Goal: Task Accomplishment & Management: Complete application form

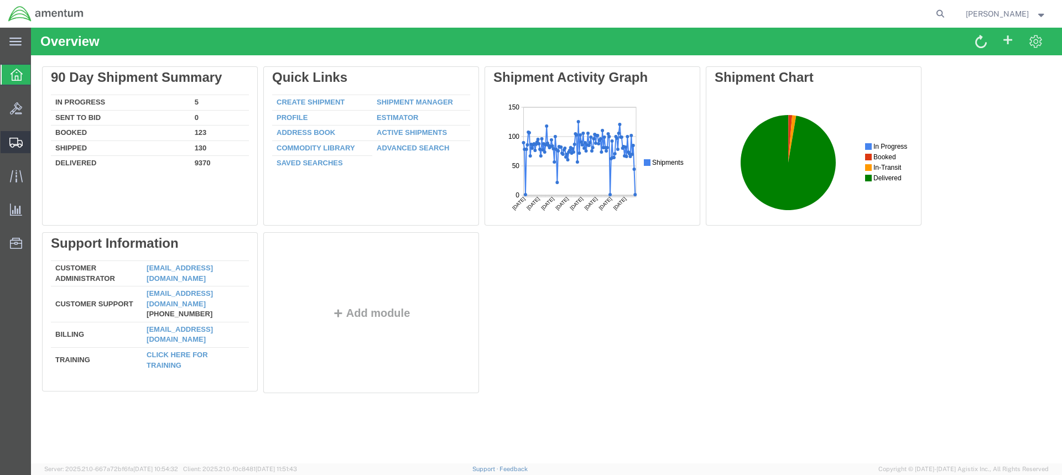
click at [22, 138] on icon at bounding box center [15, 143] width 13 height 10
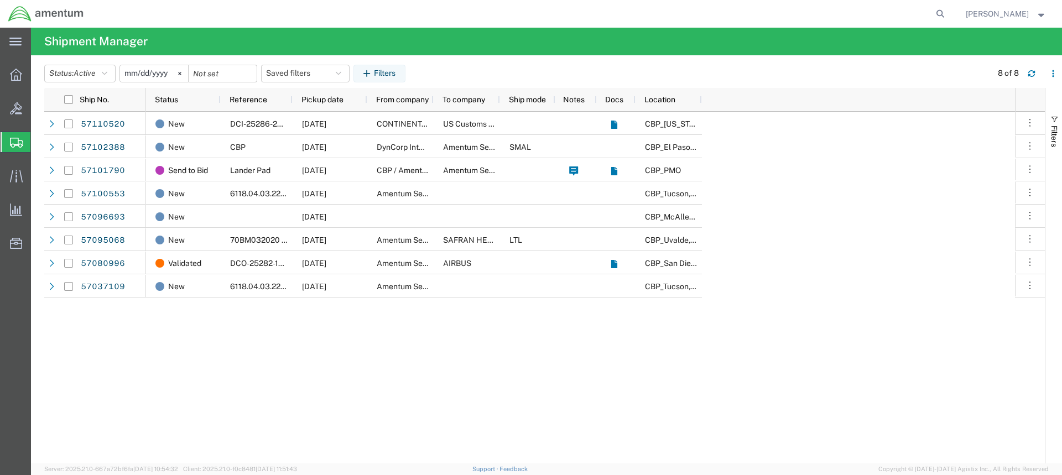
click at [0, 0] on span "Create from Template" at bounding box center [0, 0] width 0 height 0
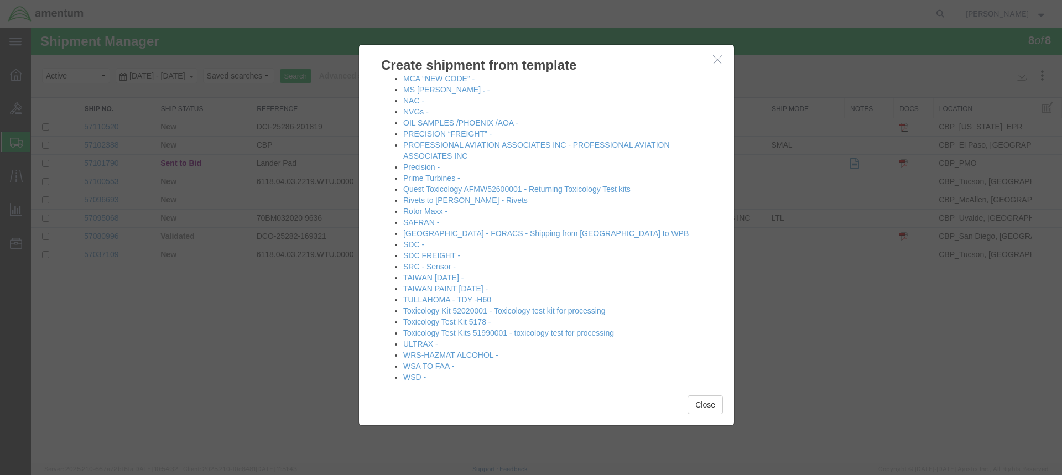
scroll to position [639, 0]
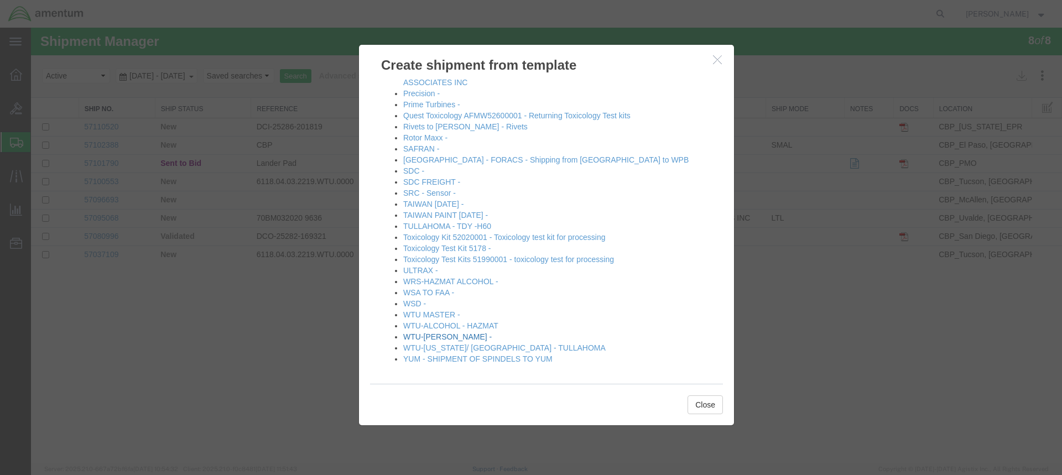
click at [439, 335] on link "WTU-[PERSON_NAME] -" at bounding box center [447, 336] width 89 height 9
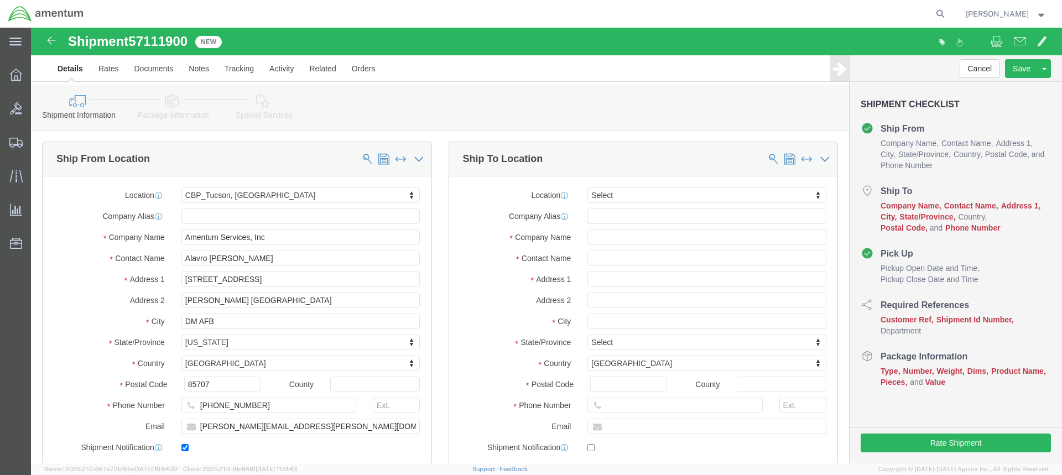
select select "49949"
select select
type input "yum"
select select "49951"
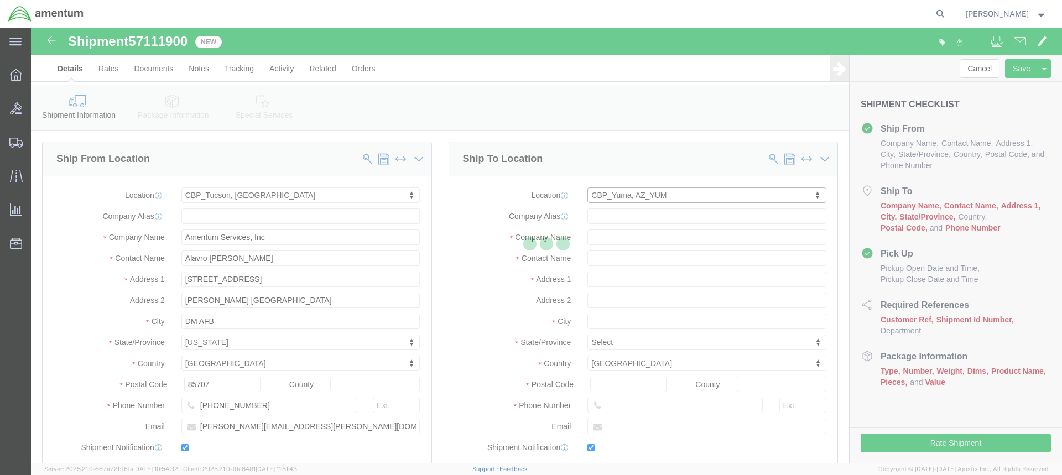
type input "Amentum Services, Inc"
type input "[PERSON_NAME]"
type input "[STREET_ADDRESS]"
type input "Yuma"
type input "85365"
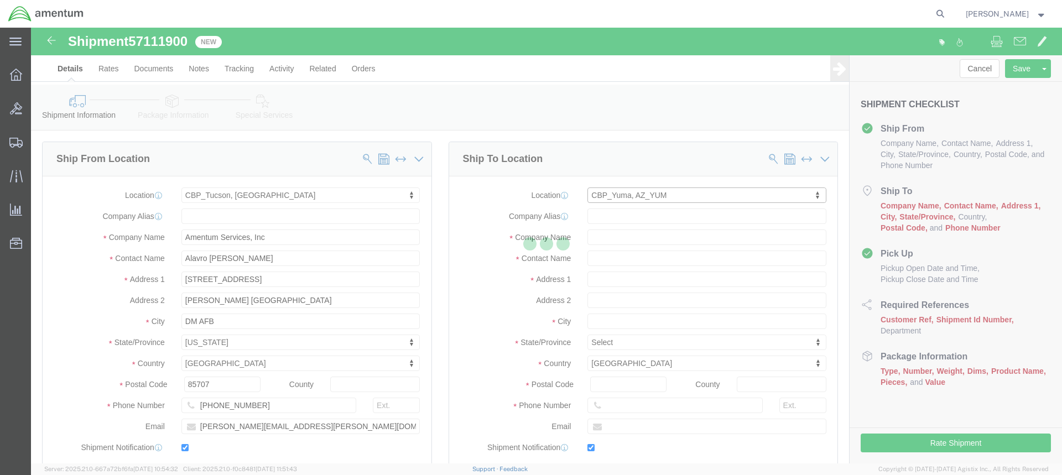
type input "[PHONE_NUMBER]"
type input "215"
type input "[PERSON_NAME][EMAIL_ADDRESS][PERSON_NAME][DOMAIN_NAME]"
checkbox input "true"
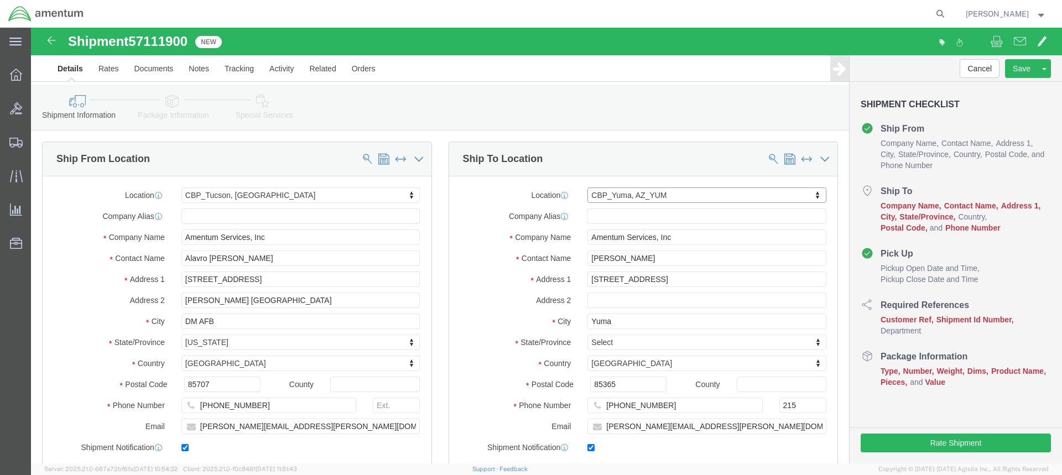
select select "AZ"
click input "[PERSON_NAME]"
type input "A"
type input "[PERSON_NAME]"
drag, startPoint x: 721, startPoint y: 399, endPoint x: 569, endPoint y: 399, distance: 152.1
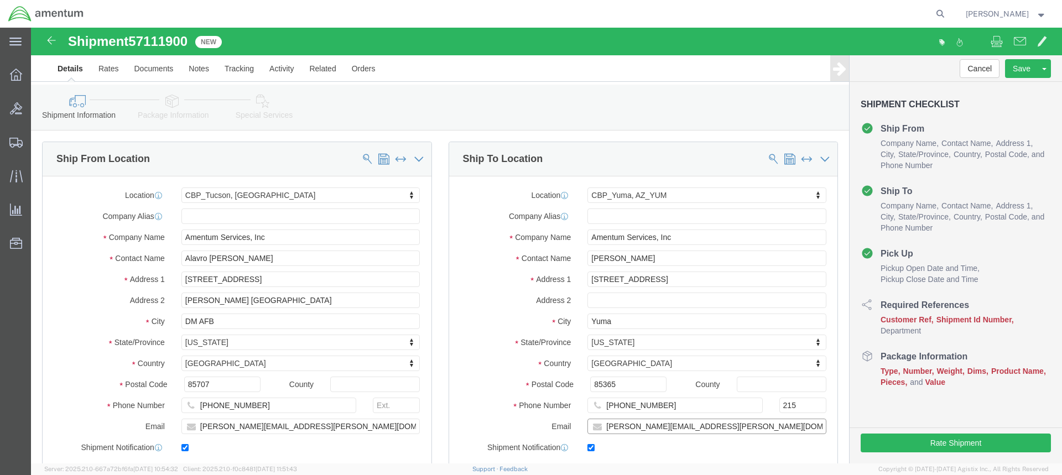
click input "[PERSON_NAME][EMAIL_ADDRESS][PERSON_NAME][DOMAIN_NAME]"
paste input "[PERSON_NAME].[PERSON_NAME]"
type input "[PERSON_NAME][EMAIL_ADDRESS][PERSON_NAME][DOMAIN_NAME]"
click input "[PHONE_NUMBER]"
type input "[PHONE_NUMBER]"
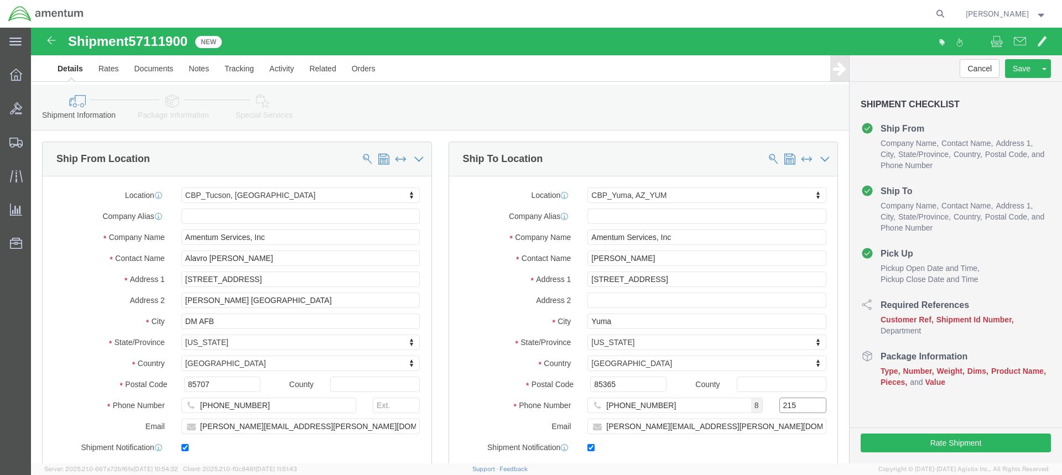
click input "215"
type input "2"
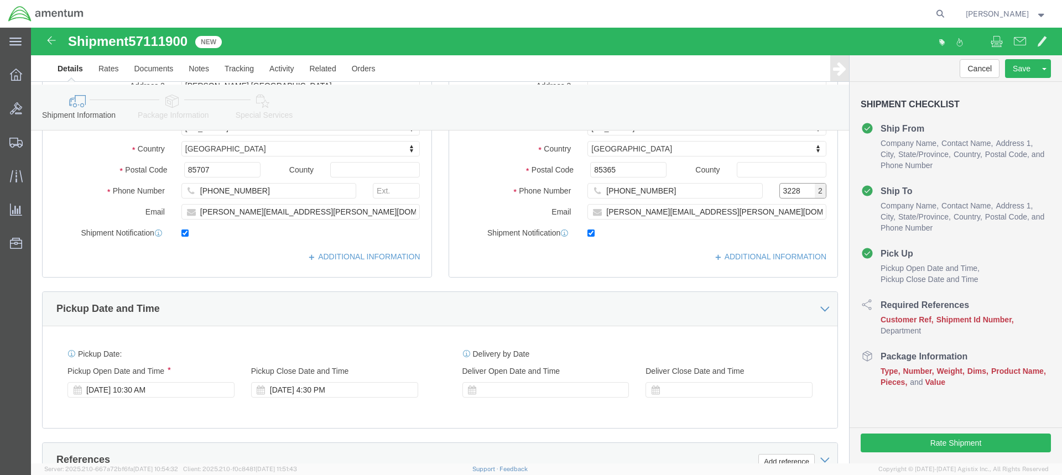
scroll to position [221, 0]
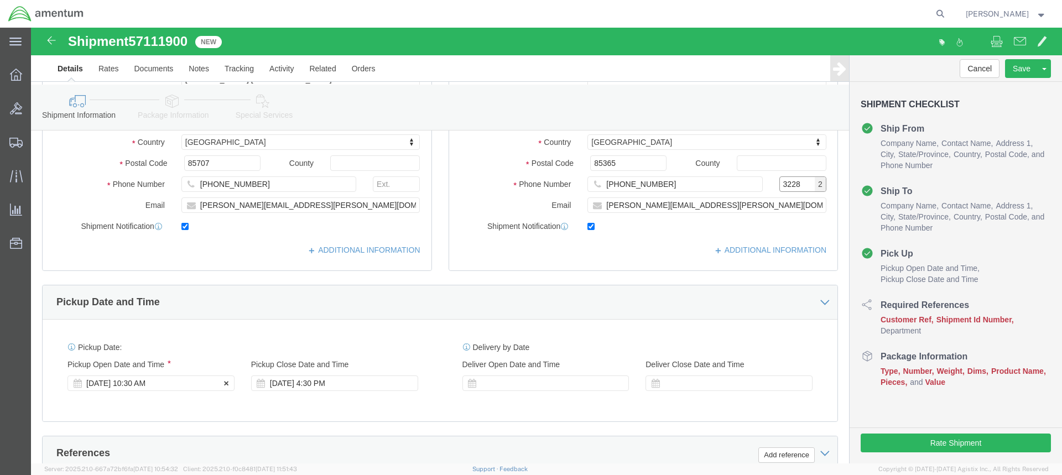
type input "3228"
click div "[DATE] 10:30 AM"
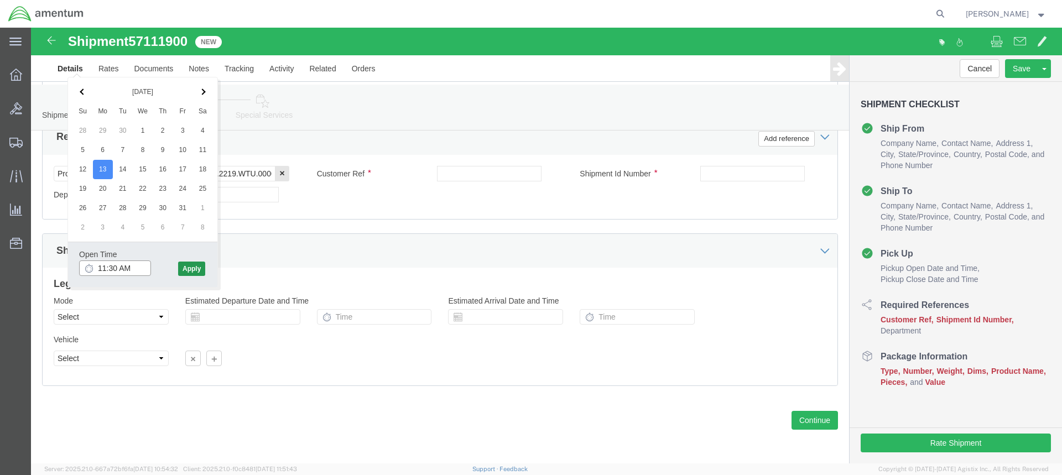
type input "11:30 AM"
click button "Apply"
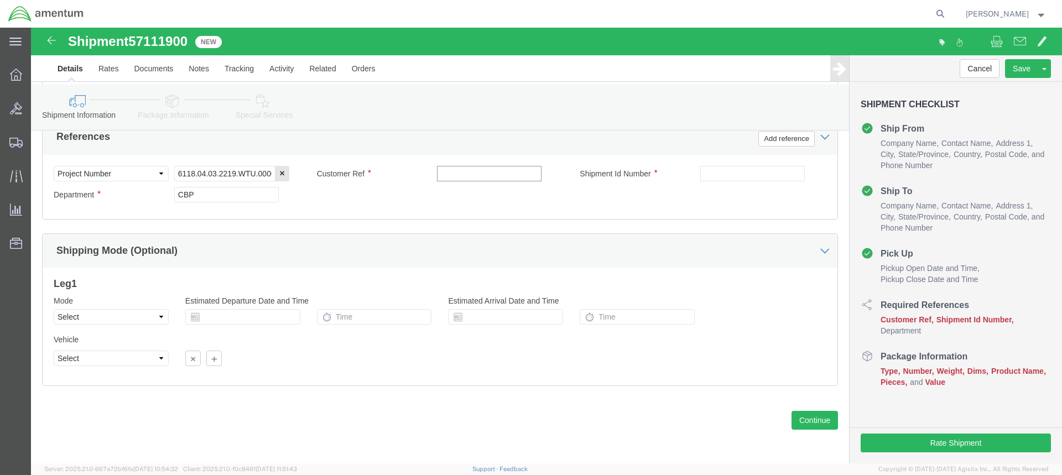
click input "text"
type input "BATCH 578-011628"
click input "text"
type input "578-011628"
click button "Continue"
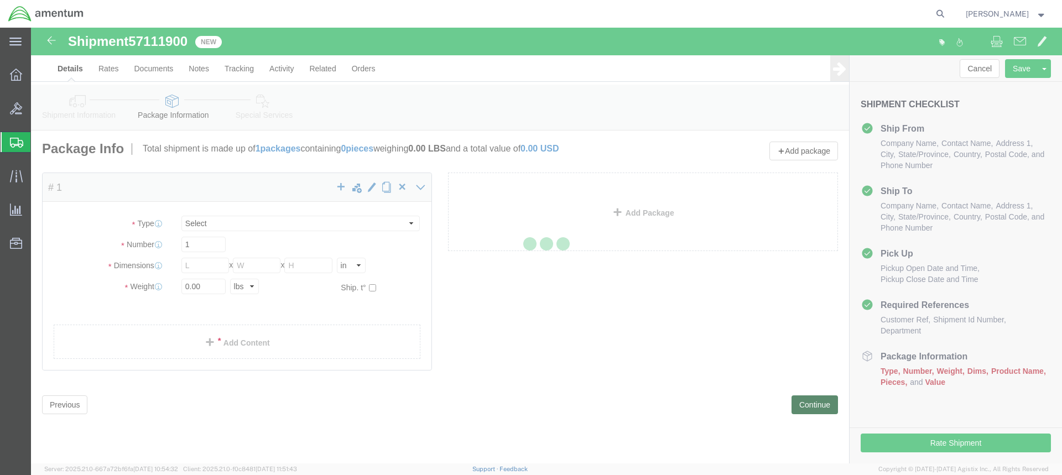
select select "CBOX"
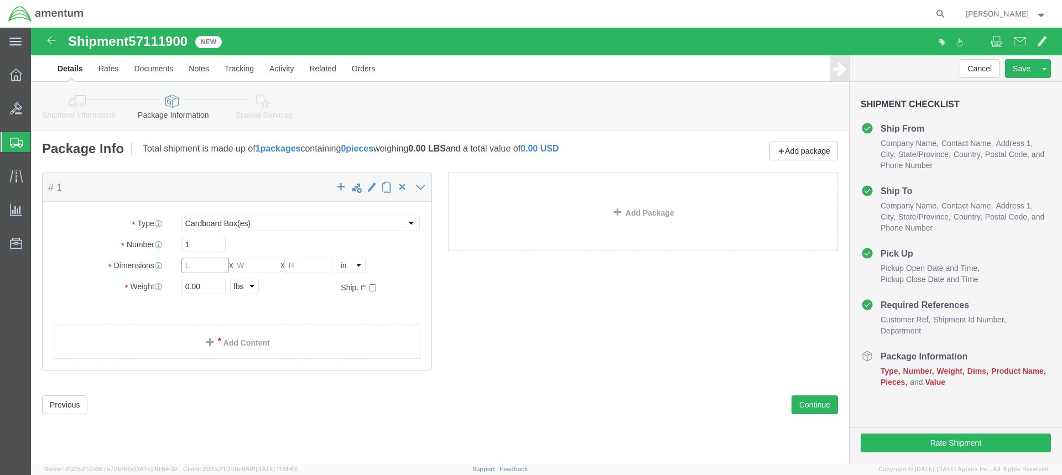
click input "text"
type input "9"
type input "17"
type input "5"
type input "5.00"
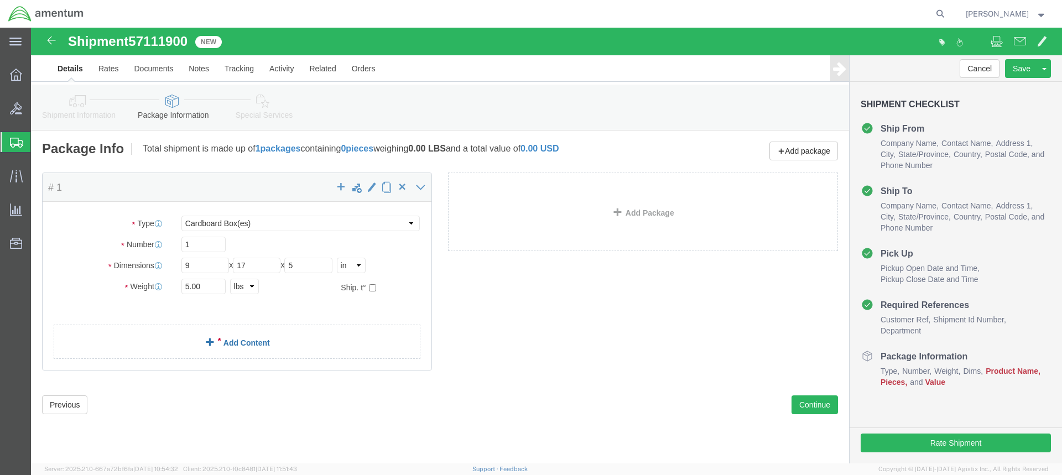
click link "Add Content"
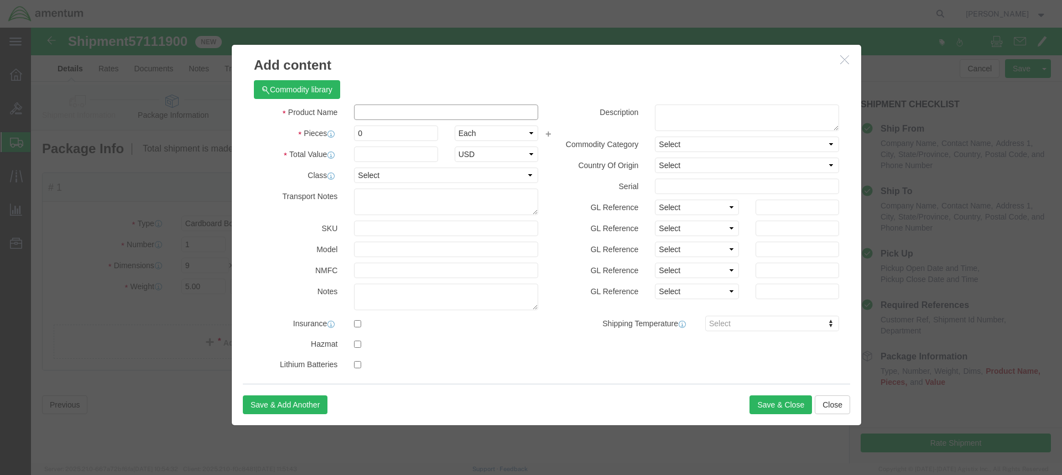
click input "text"
type input "FLANGE LOWER SLEEVE"
click input "0"
type input "1"
click input "text"
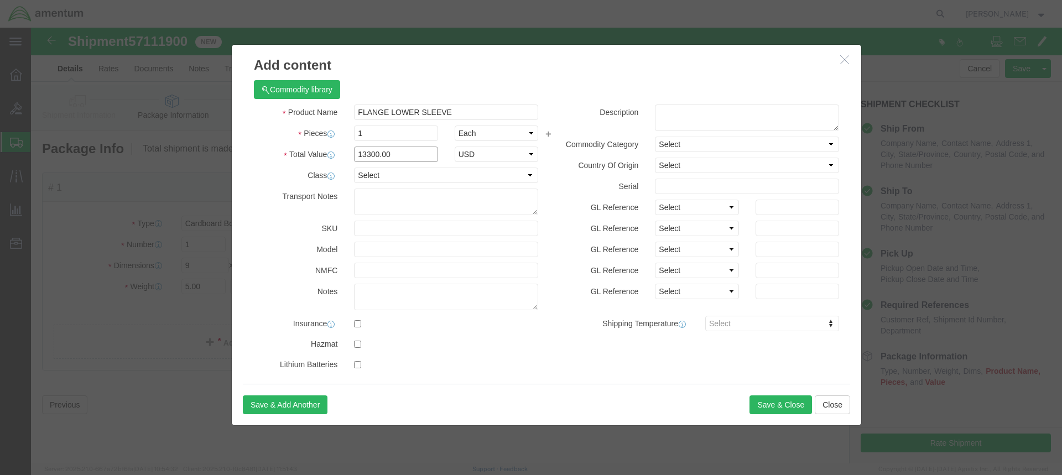
type input "13300.00"
click input "text"
type input "M62589"
click textarea
type textarea "P/N 350A31-1850-02"
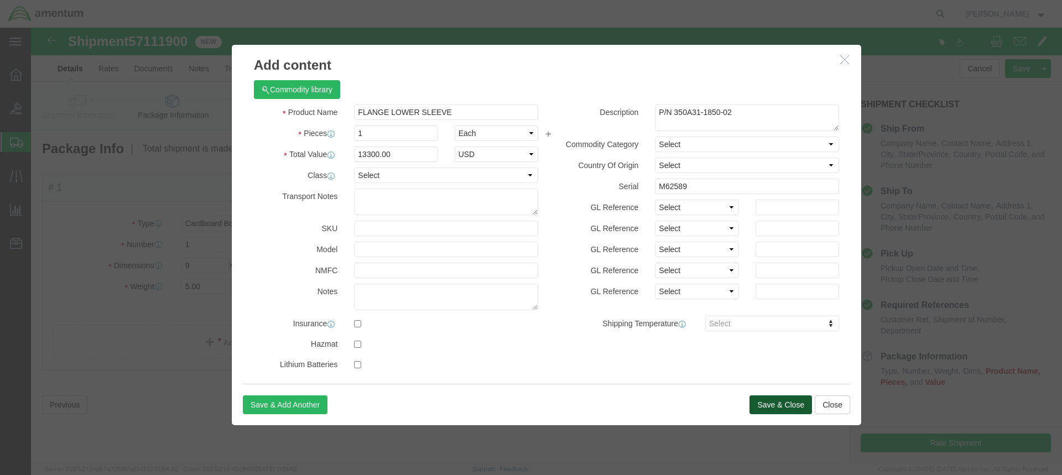
click button "Save & Close"
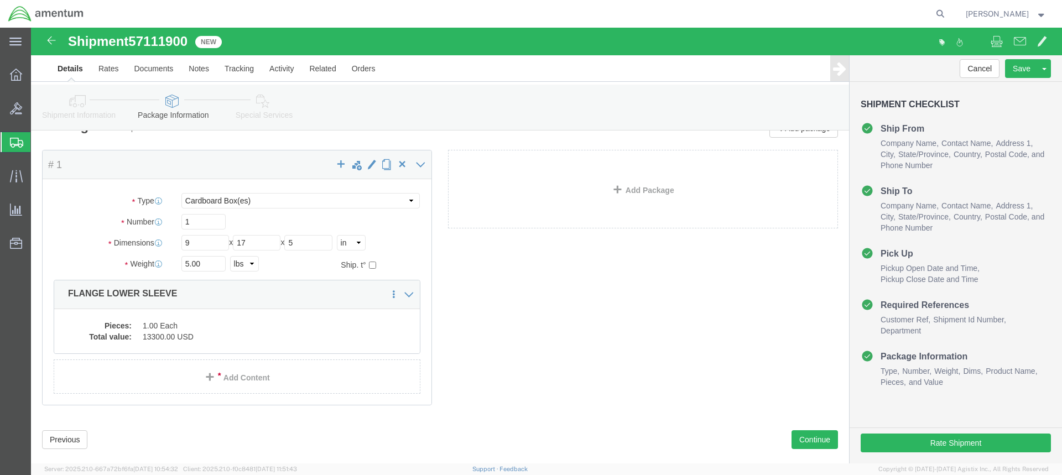
scroll to position [42, 0]
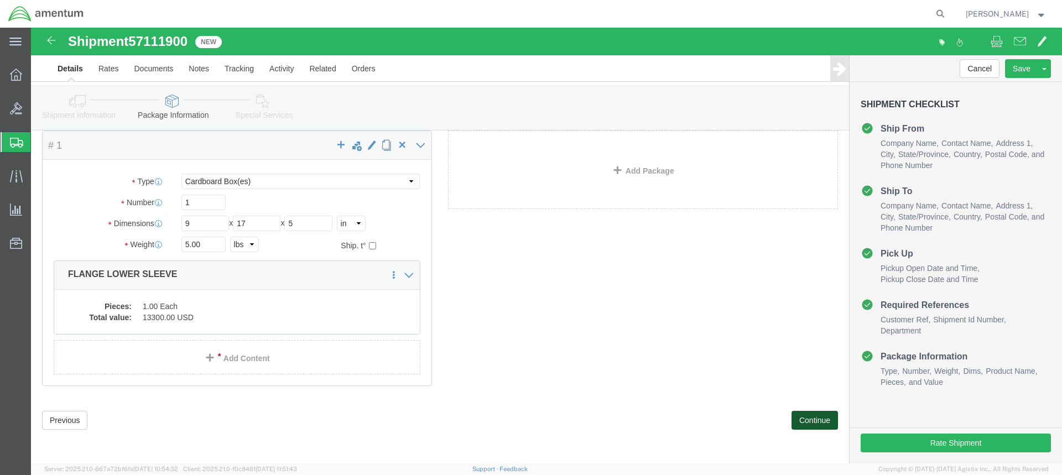
click button "Continue"
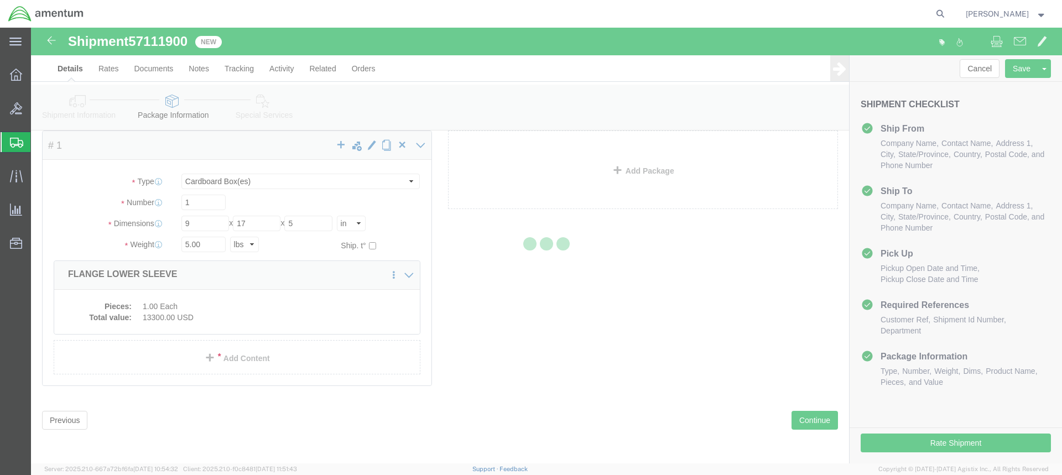
select select
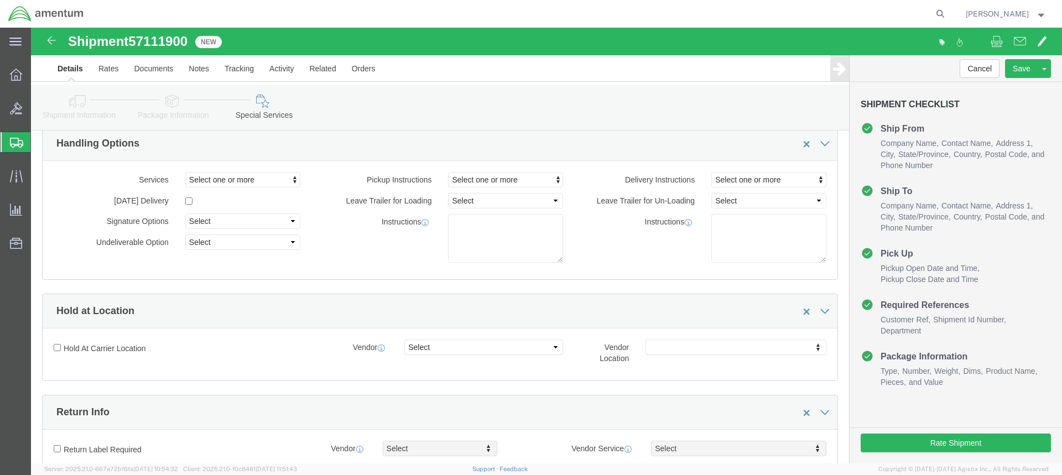
select select "DEPARTMENT"
click button "Rate Shipment"
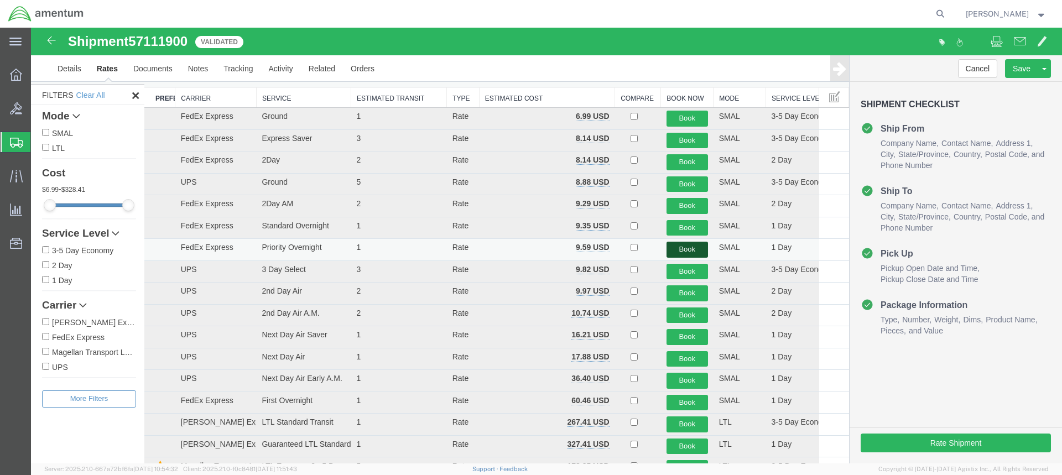
click at [681, 249] on button "Book" at bounding box center [687, 250] width 41 height 16
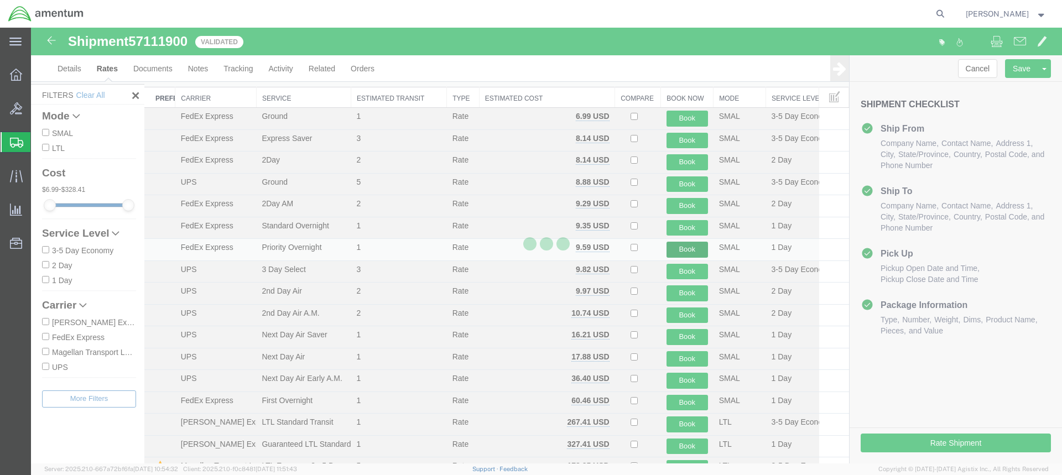
scroll to position [0, 0]
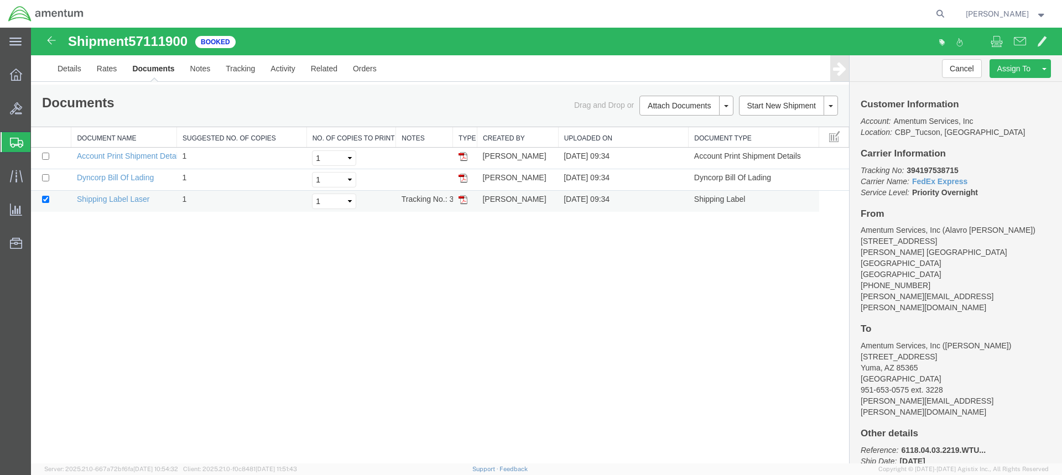
click at [465, 201] on img at bounding box center [463, 199] width 9 height 9
drag, startPoint x: 462, startPoint y: 177, endPoint x: 748, endPoint y: 181, distance: 285.5
click at [462, 177] on img at bounding box center [463, 178] width 9 height 9
